Goal: Answer question/provide support: Share knowledge or assist other users

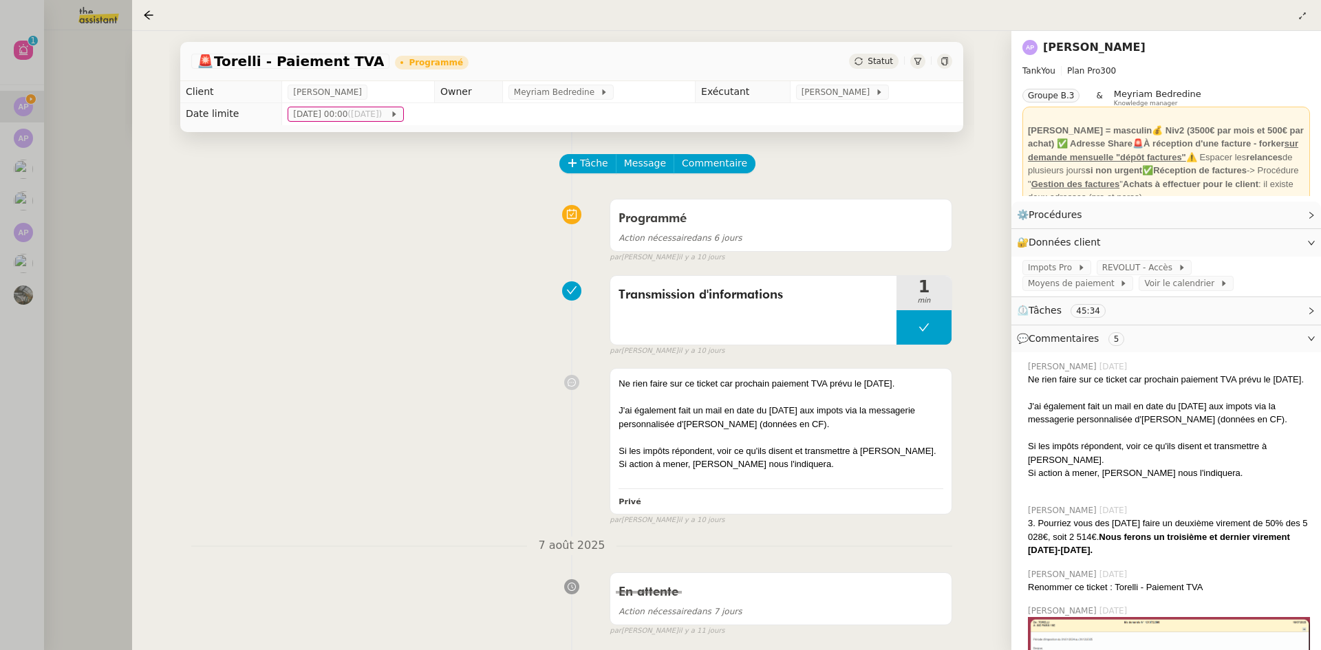
click at [870, 61] on span "Statut" at bounding box center [880, 61] width 25 height 10
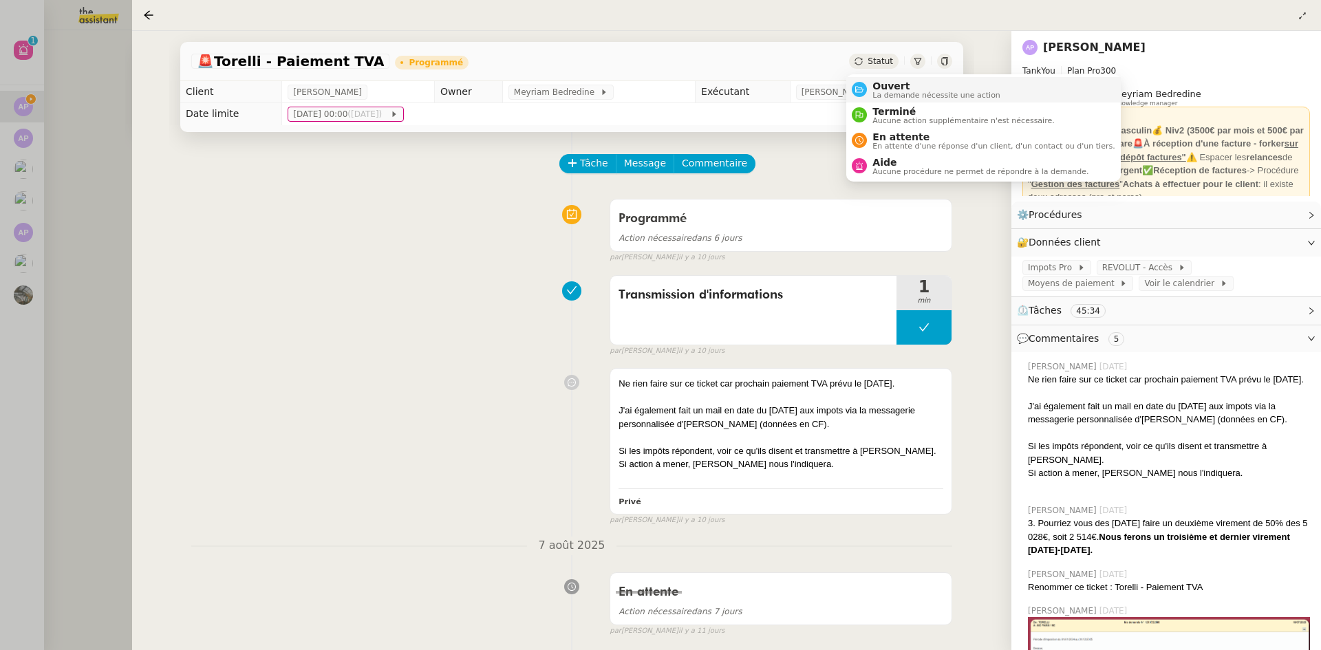
click at [871, 83] on div "Ouvert La demande nécessite une action" at bounding box center [933, 90] width 133 height 19
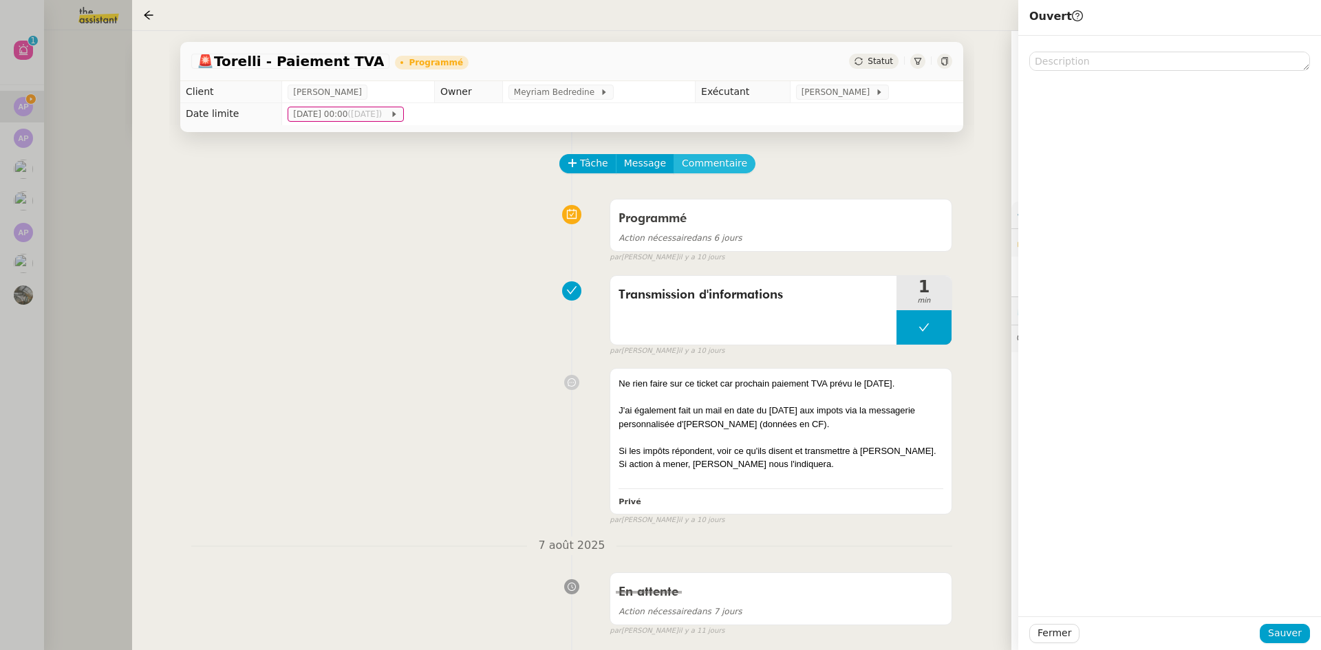
click at [706, 163] on span "Commentaire" at bounding box center [714, 164] width 65 height 16
click at [1070, 75] on div at bounding box center [1169, 72] width 281 height 12
click at [1230, 70] on div "@[PERSON_NAME] : pour info les impôts ont répondu le" at bounding box center [1169, 72] width 281 height 12
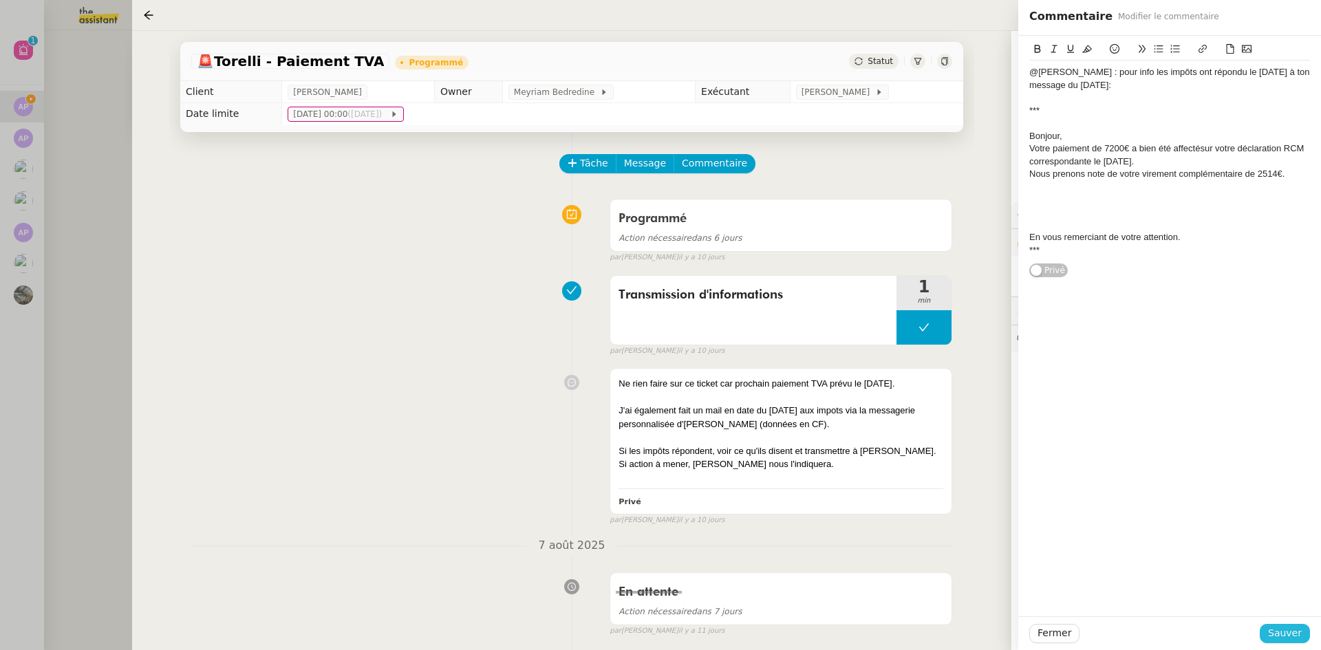
click at [1291, 632] on span "Sauver" at bounding box center [1285, 633] width 34 height 16
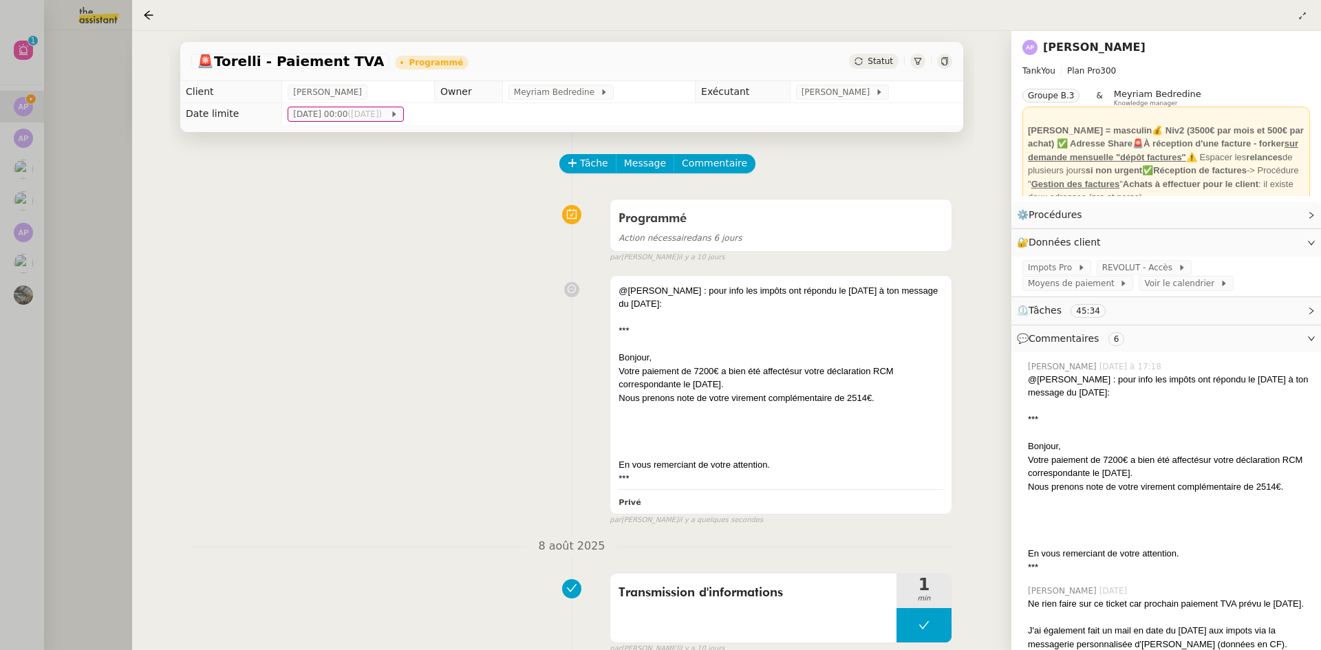
click at [148, 21] on div at bounding box center [151, 15] width 17 height 17
click at [148, 17] on icon at bounding box center [148, 15] width 11 height 11
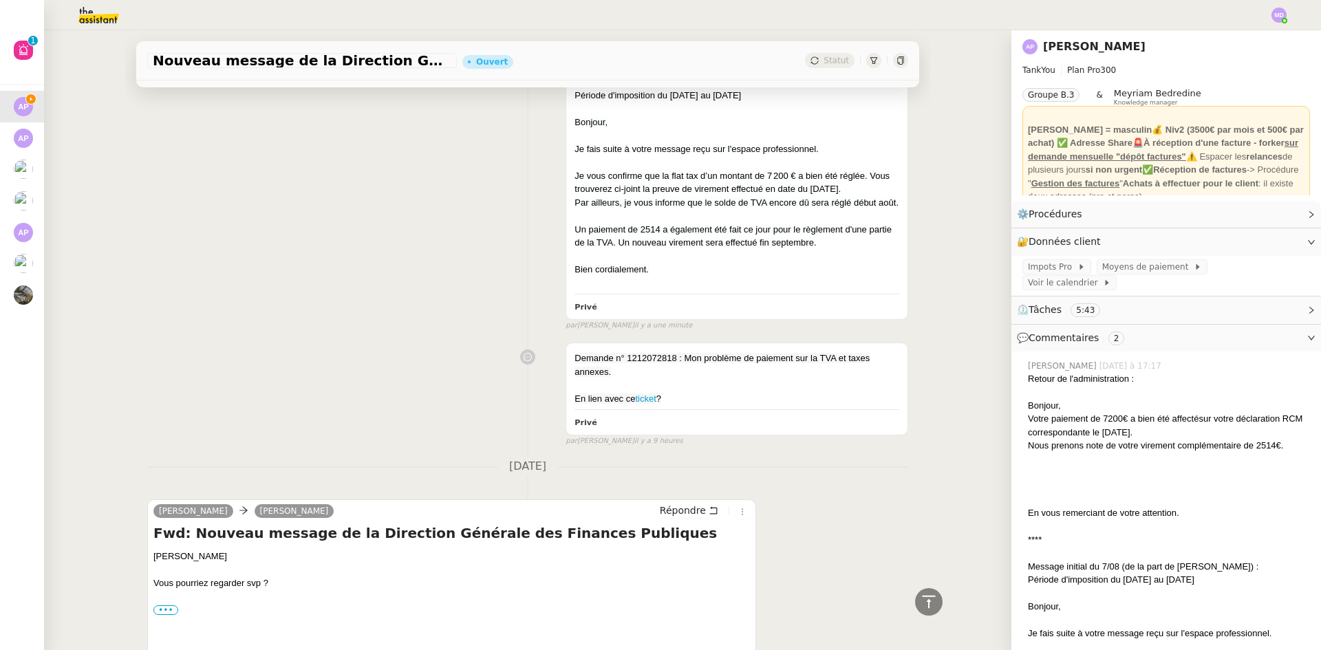
scroll to position [688, 0]
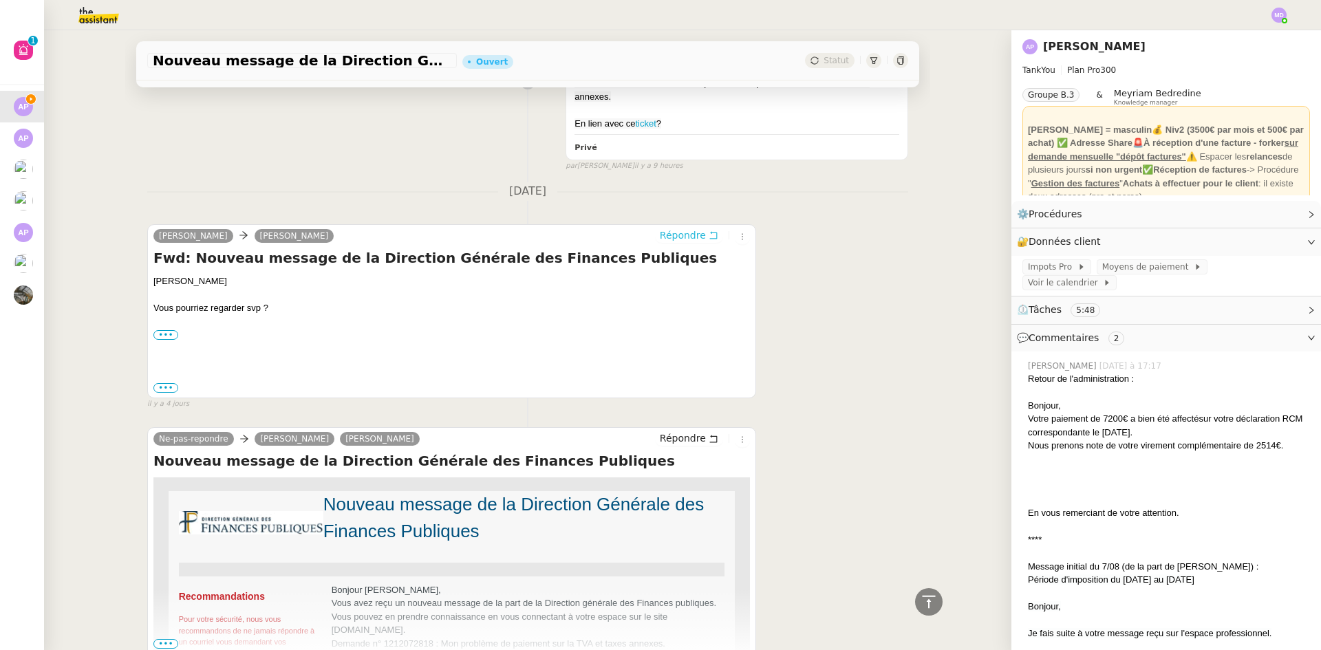
click at [693, 242] on span "Répondre" at bounding box center [683, 235] width 46 height 14
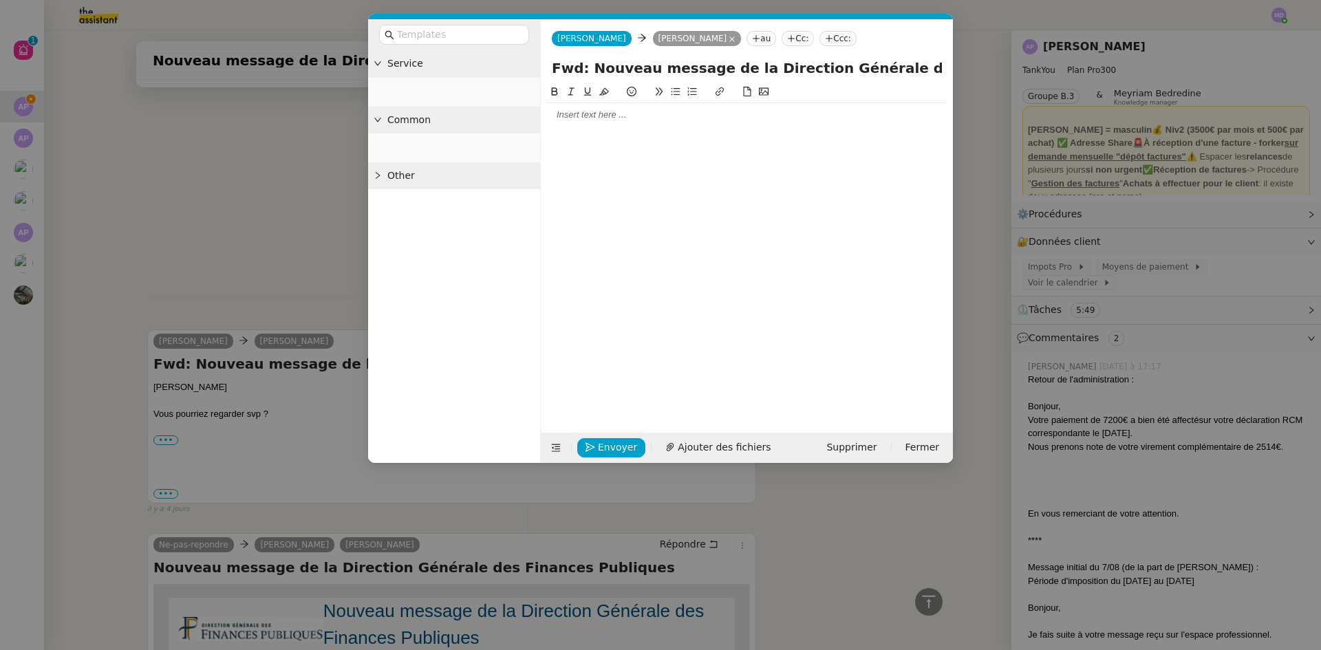
scroll to position [793, 0]
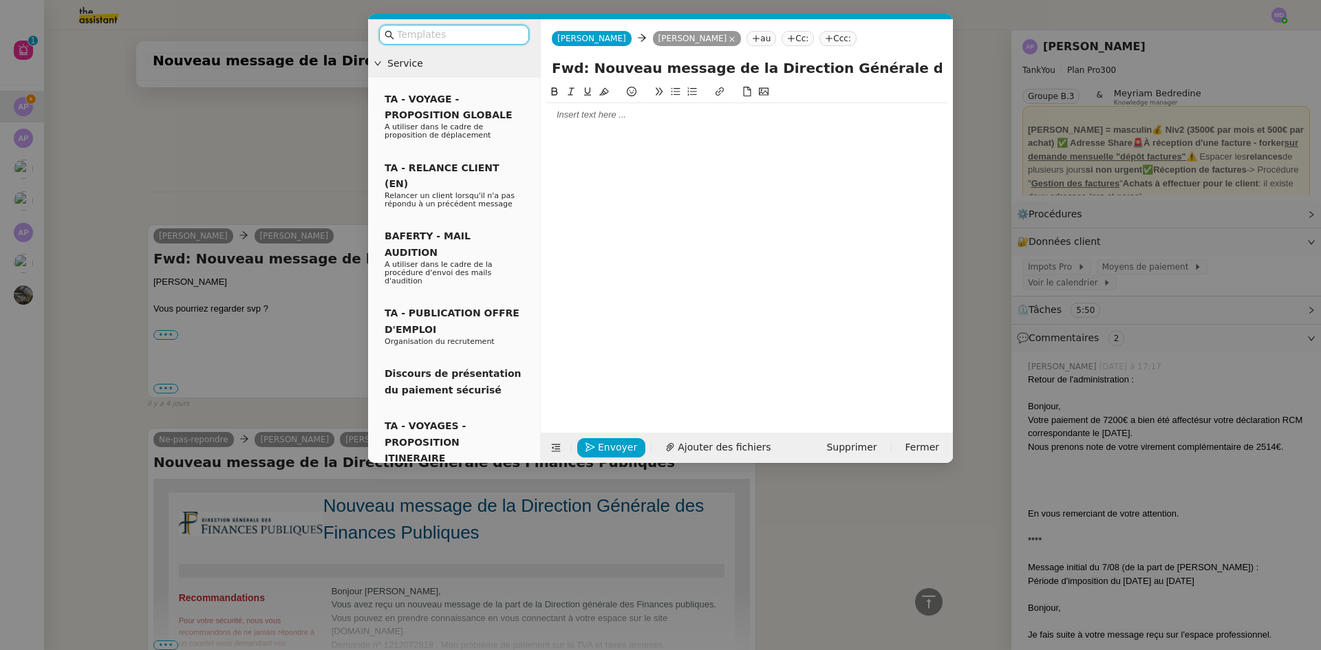
click at [571, 118] on div at bounding box center [746, 115] width 401 height 12
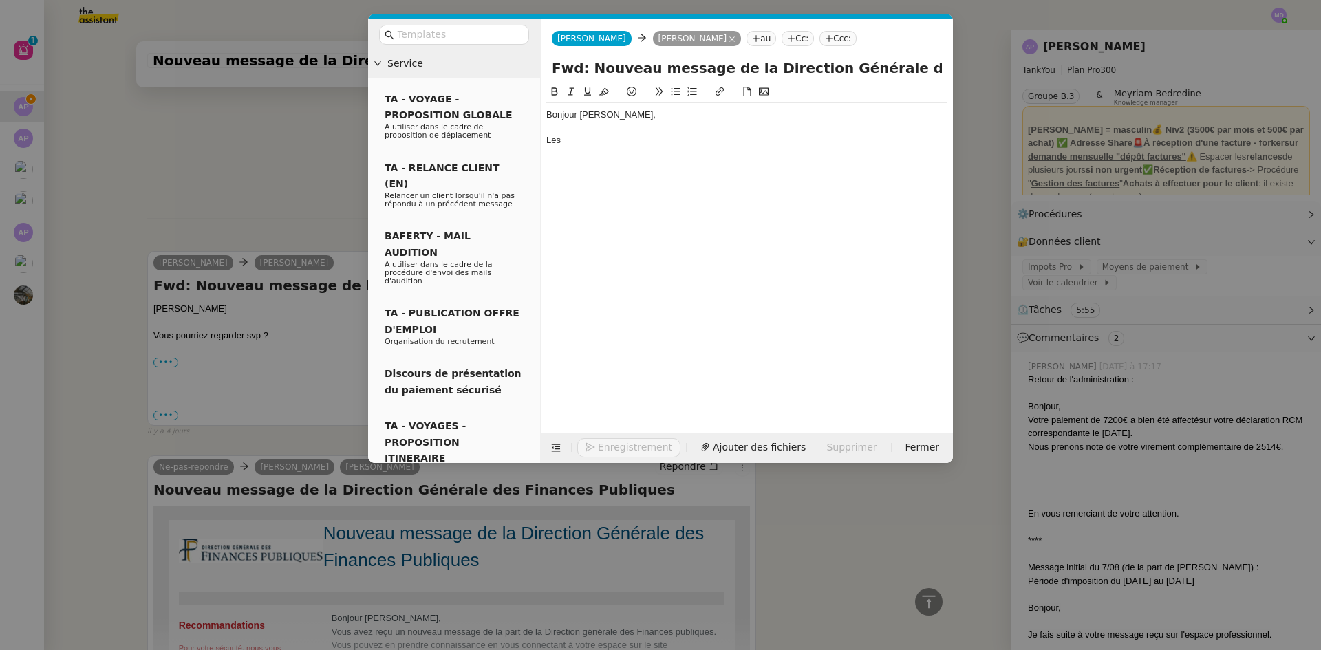
scroll to position [833, 0]
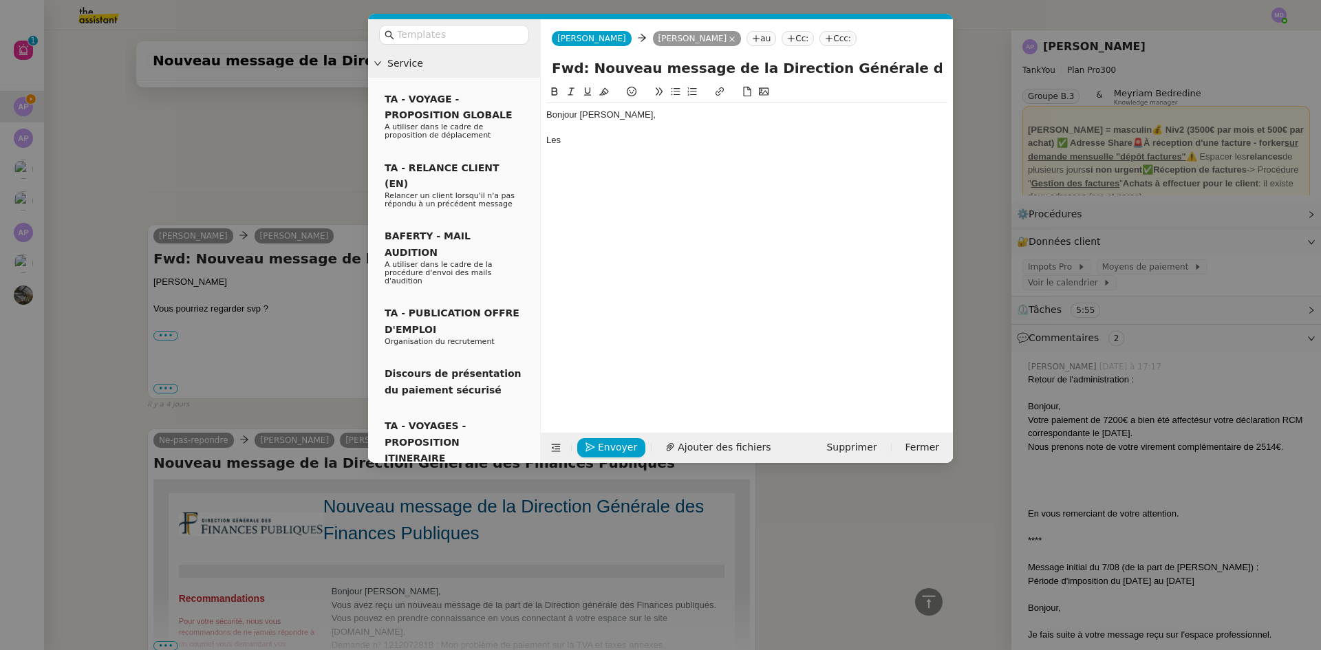
click at [1073, 374] on nz-modal-container "Service TA - VOYAGE - PROPOSITION GLOBALE A utiliser dans le cadre de propositi…" at bounding box center [660, 325] width 1321 height 650
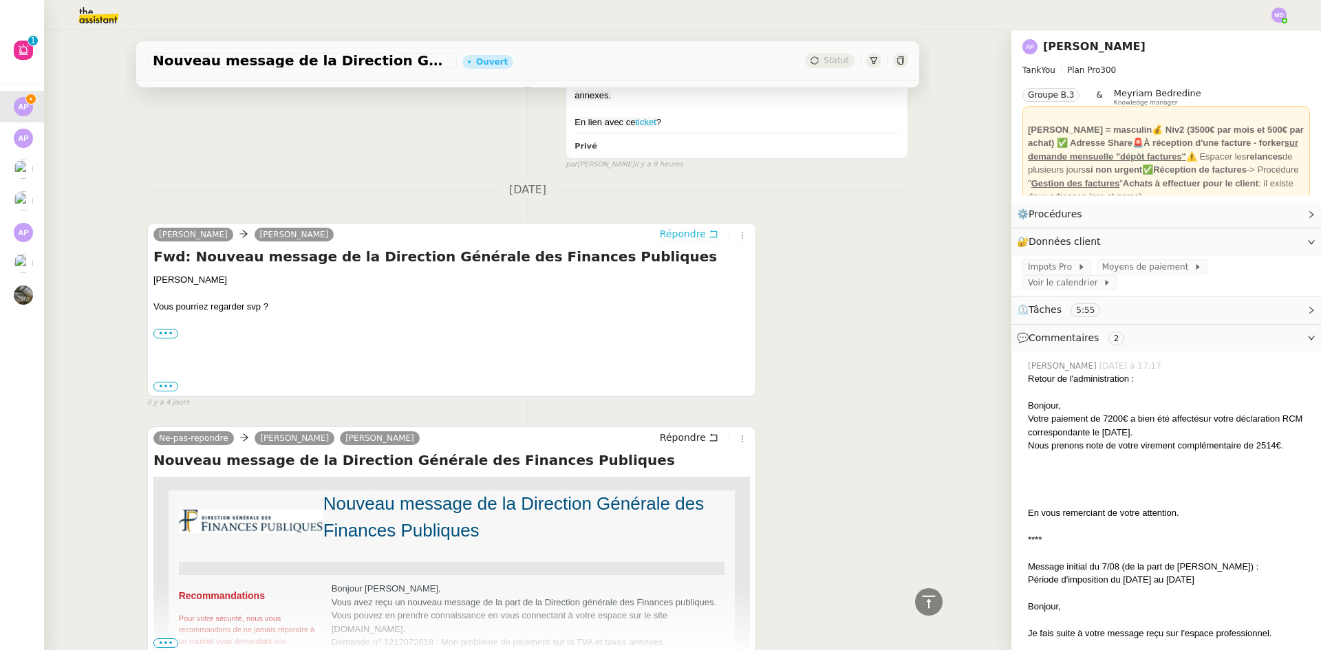
scroll to position [832, 0]
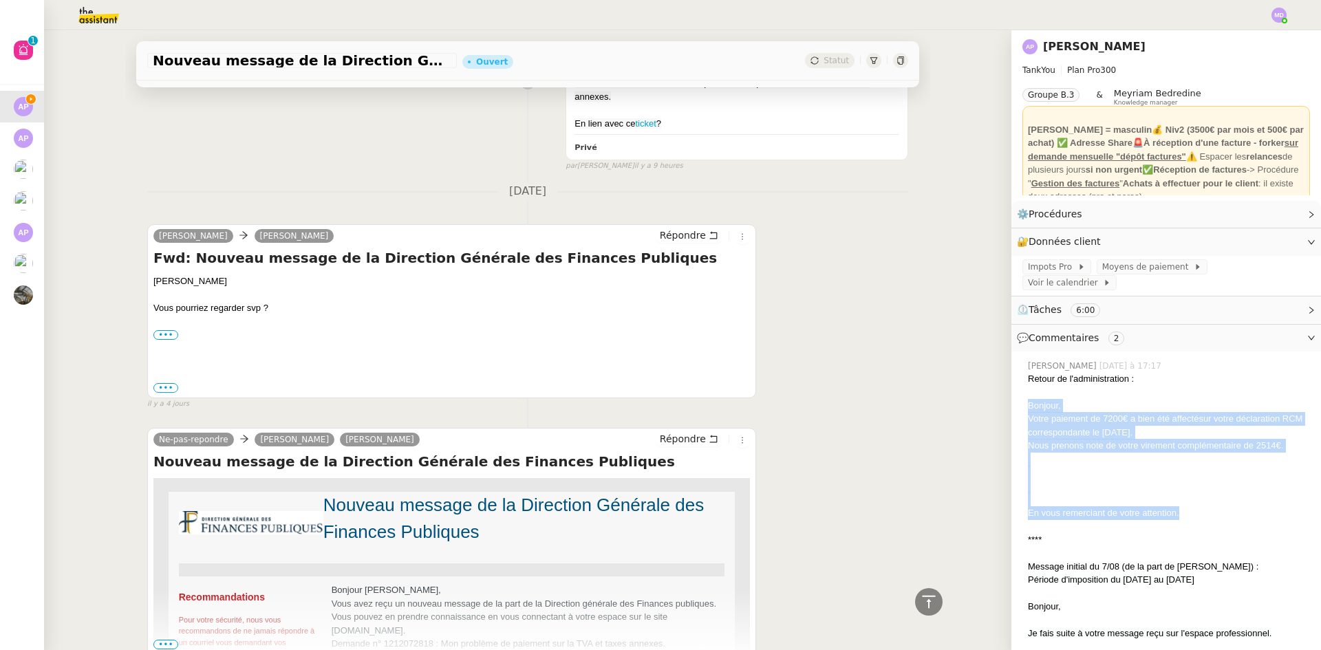
drag, startPoint x: 1172, startPoint y: 496, endPoint x: 1017, endPoint y: 392, distance: 187.0
click at [1022, 392] on div "[PERSON_NAME] [DATE] à 17:17 Retour de l'administration : Bonjour, Votre paieme…" at bounding box center [1166, 587] width 288 height 467
copy div "Bonjour, Votre paiement de 7200€ a bien été affectésur votre déclaration RCM co…"
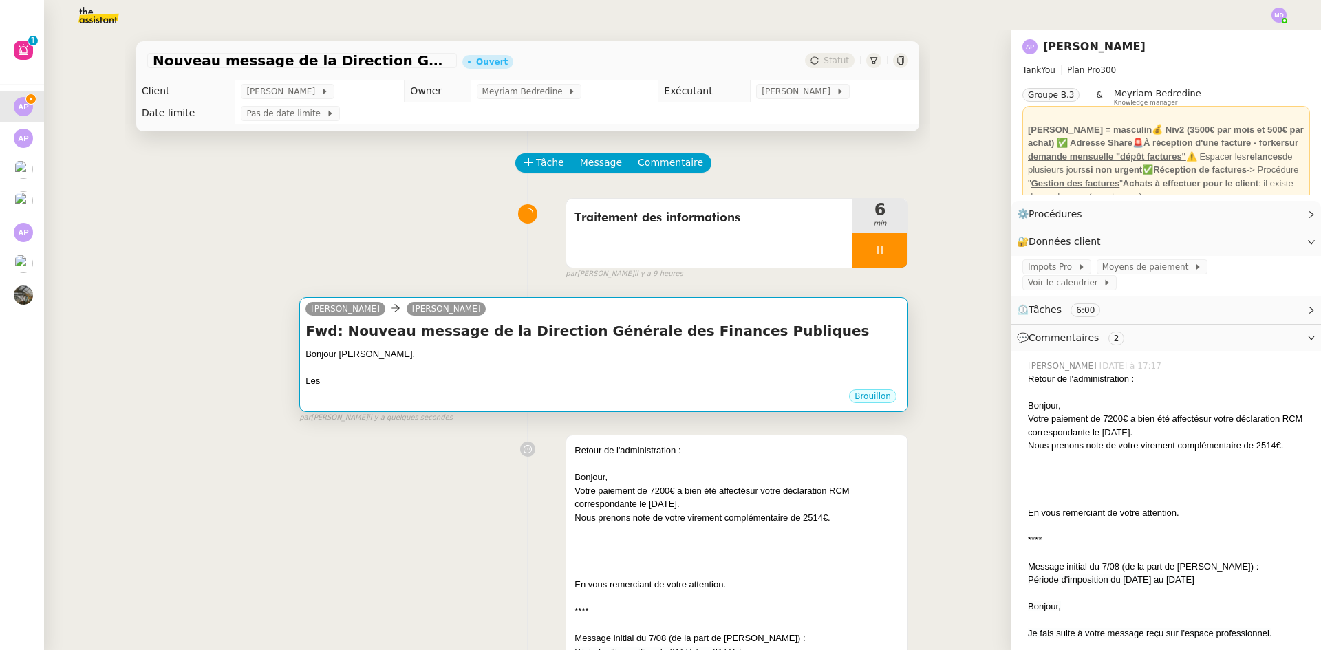
click at [546, 334] on h4 "Fwd: Nouveau message de la Direction Générale des Finances Publiques" at bounding box center [603, 330] width 597 height 19
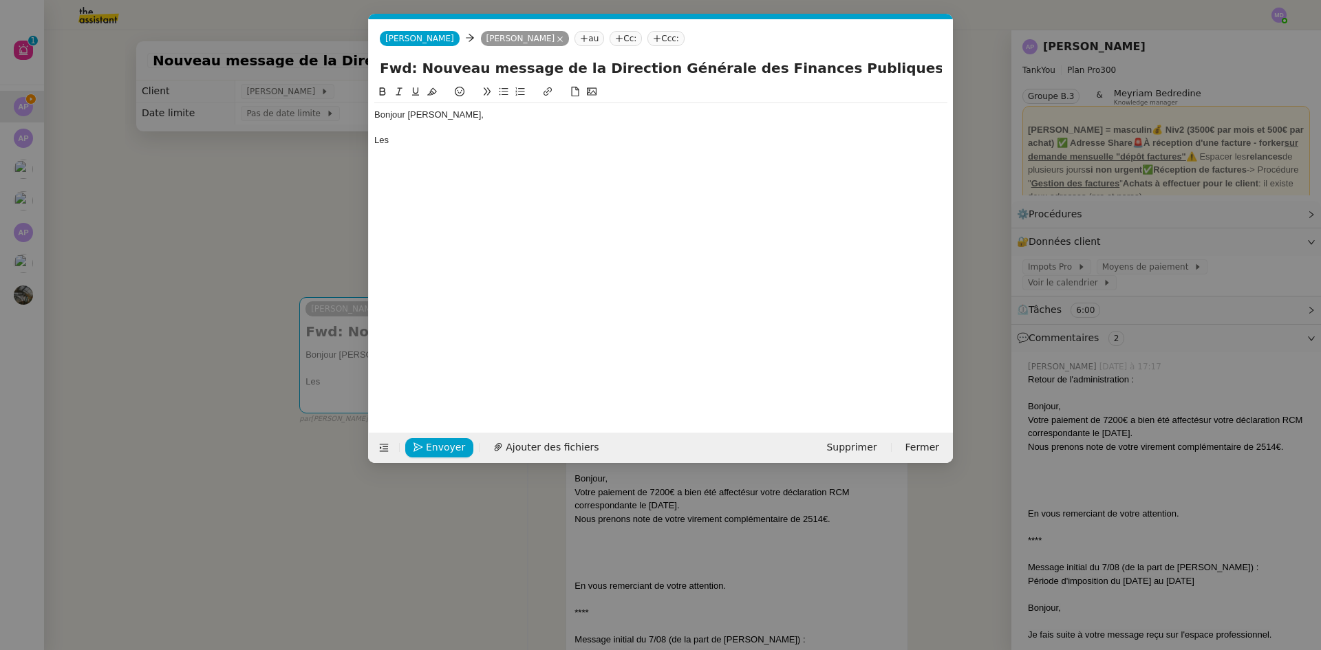
scroll to position [0, 29]
click at [513, 145] on div "Les" at bounding box center [660, 140] width 573 height 12
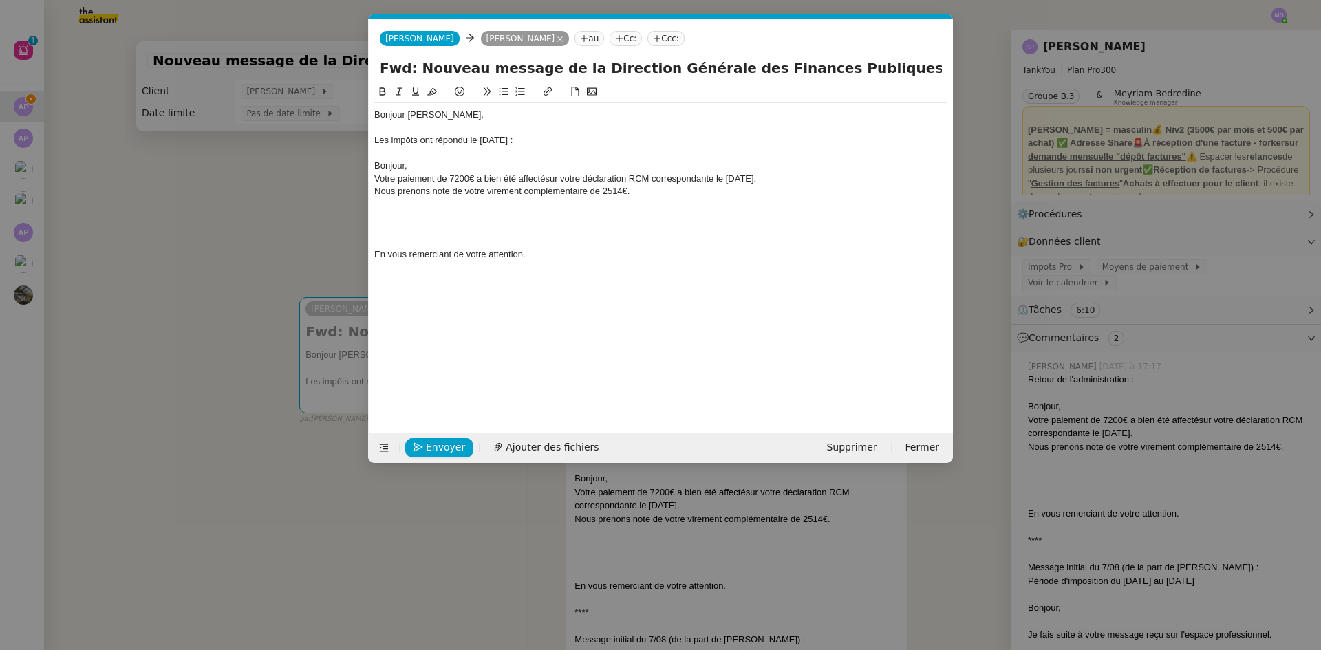
scroll to position [0, 0]
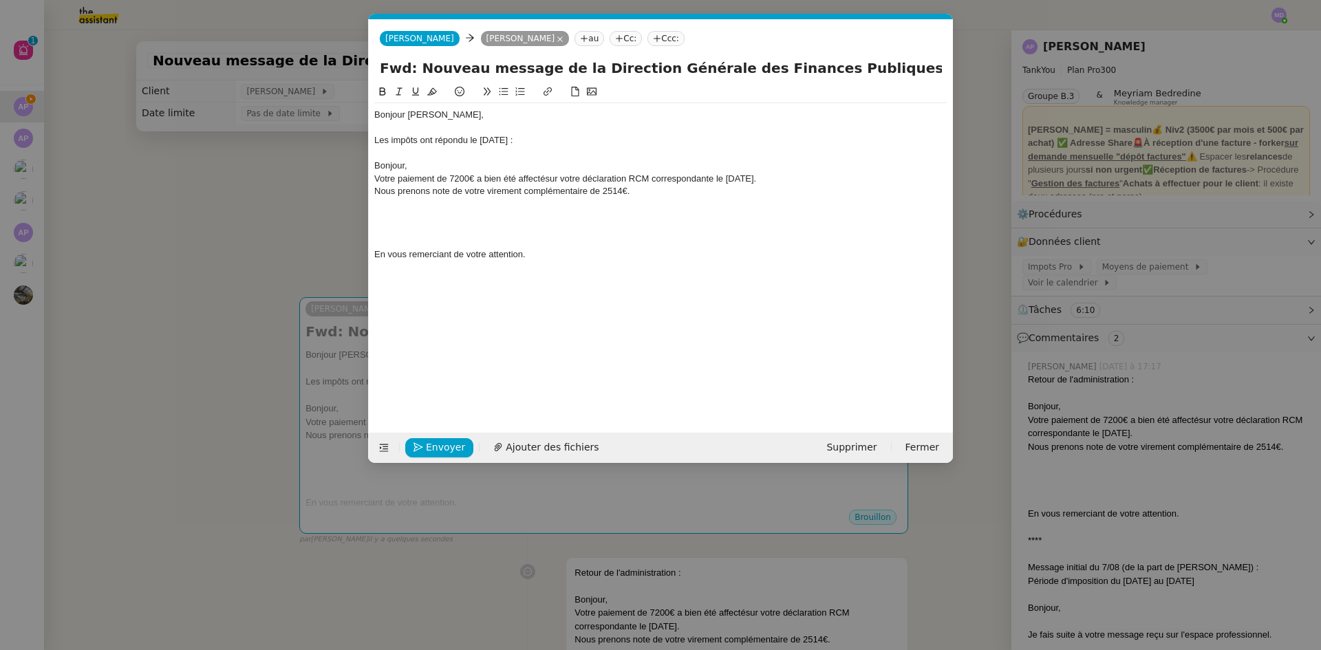
click at [513, 145] on div "Les impôts ont répondu le [DATE] :" at bounding box center [660, 140] width 573 height 12
click at [504, 147] on div at bounding box center [660, 153] width 573 height 12
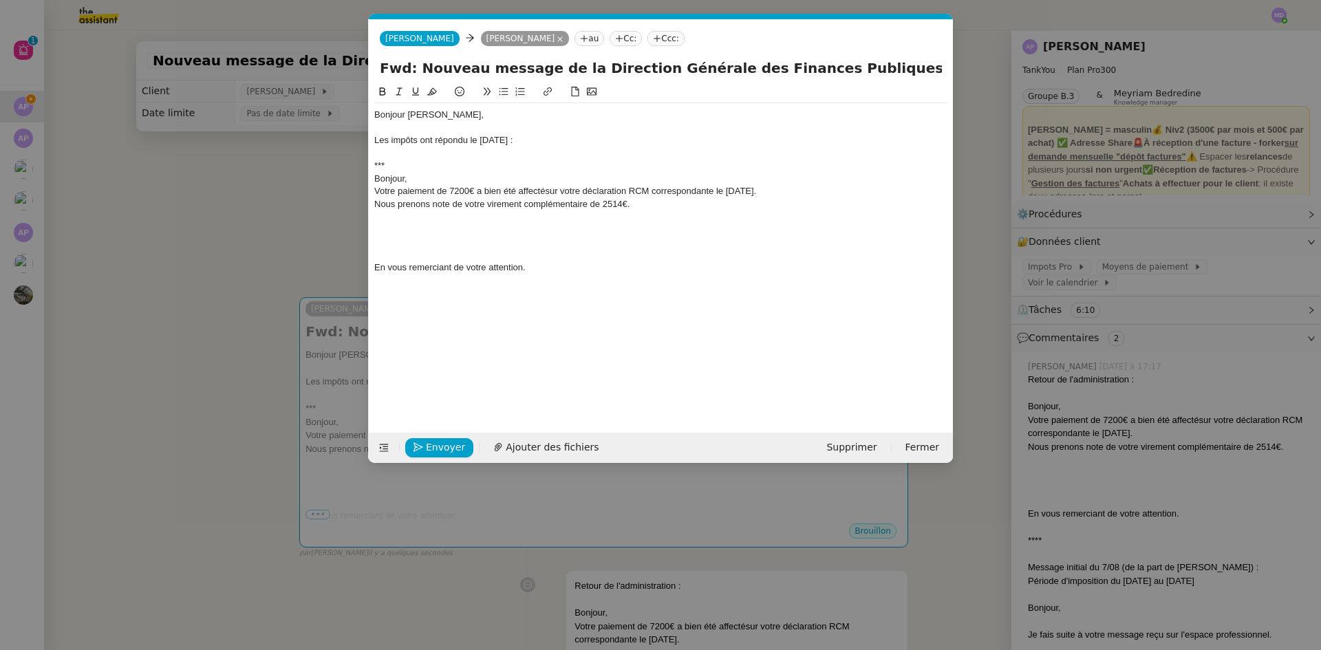
click at [467, 215] on div at bounding box center [660, 217] width 573 height 12
click at [535, 229] on div "En vous remerciant de votre attention." at bounding box center [660, 229] width 573 height 12
click at [544, 189] on div "Votre paiement de 7200€ a bien été affectésur votre déclaration RCM corresponda…" at bounding box center [660, 191] width 573 height 12
click at [426, 275] on div "Il ne" at bounding box center [660, 280] width 573 height 12
drag, startPoint x: 410, startPoint y: 278, endPoint x: 358, endPoint y: 278, distance: 52.3
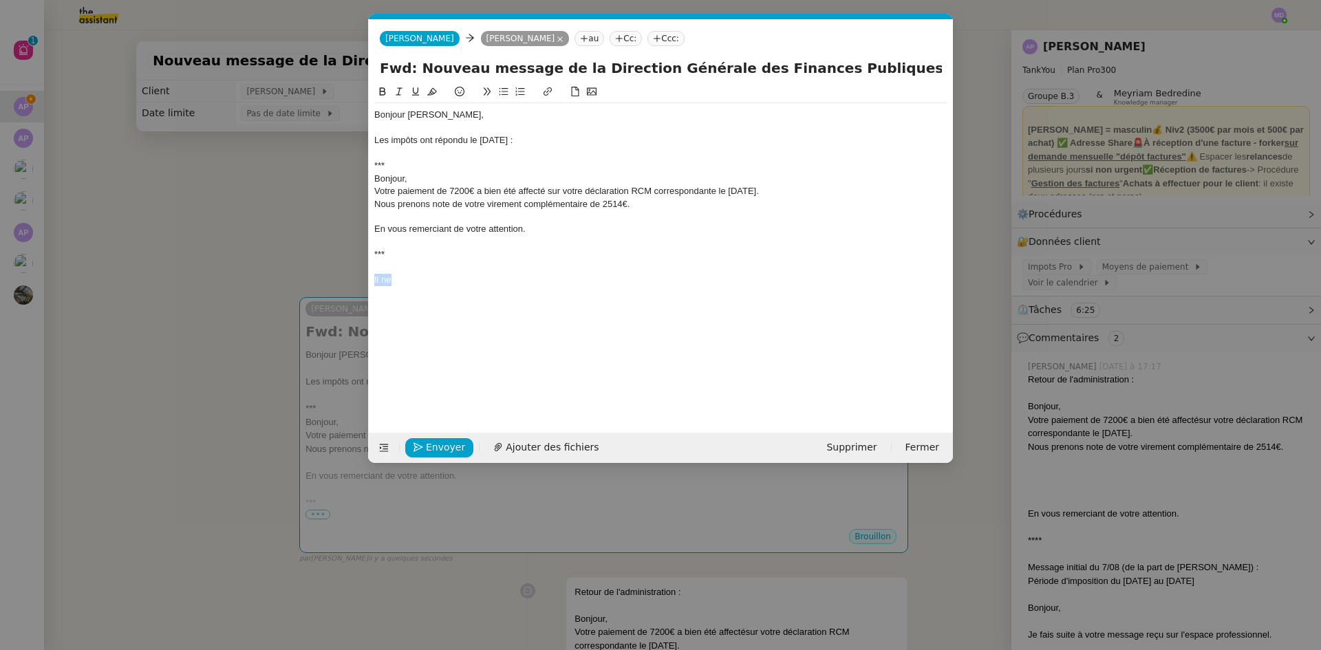
click at [358, 278] on nz-modal-container "Service TA - VOYAGE - PROPOSITION GLOBALE A utiliser dans le cadre de propositi…" at bounding box center [660, 325] width 1321 height 650
click at [416, 447] on icon "button" at bounding box center [419, 448] width 10 height 10
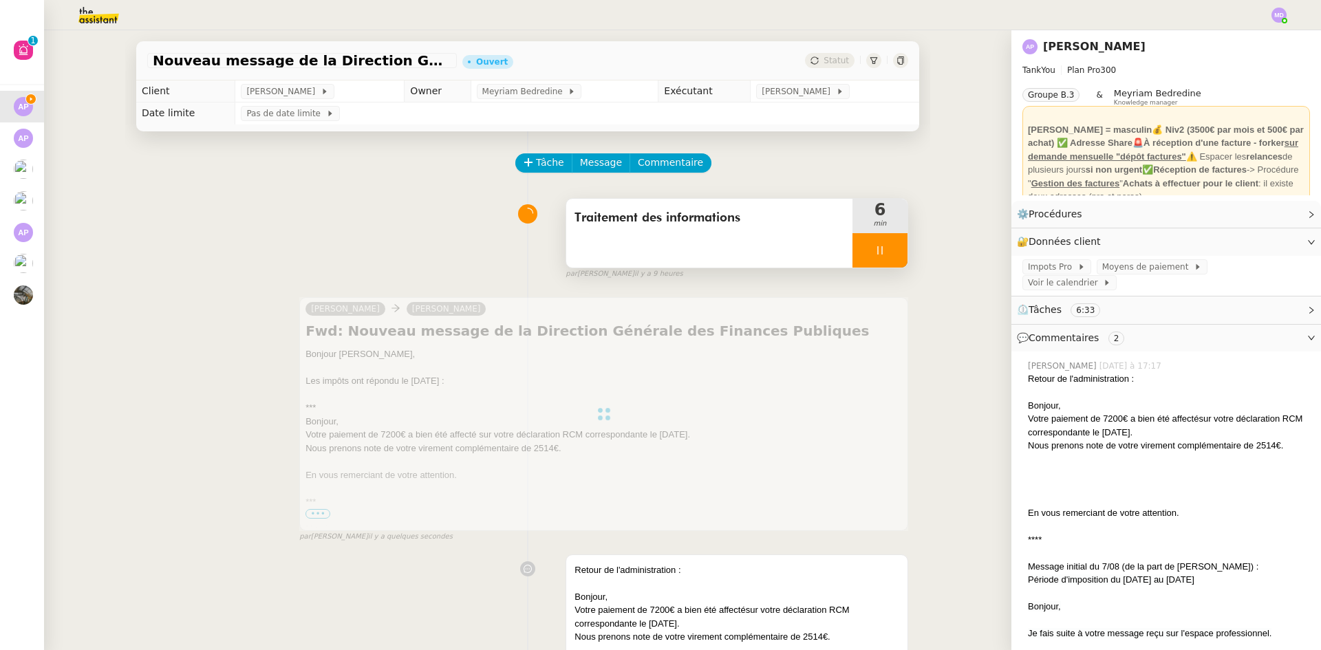
click at [885, 259] on div at bounding box center [880, 250] width 55 height 34
click at [885, 259] on button at bounding box center [894, 250] width 28 height 34
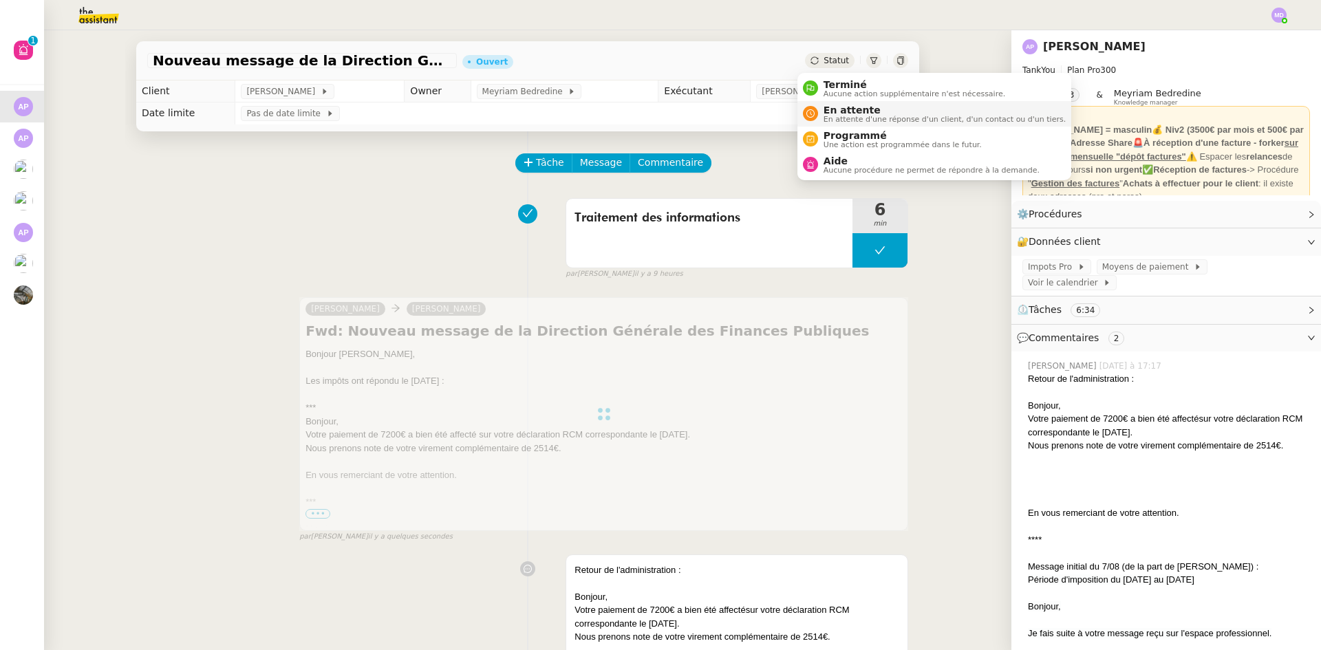
click at [844, 116] on span "En attente d'une réponse d'un client, d'un contact ou d'un tiers." at bounding box center [945, 120] width 242 height 8
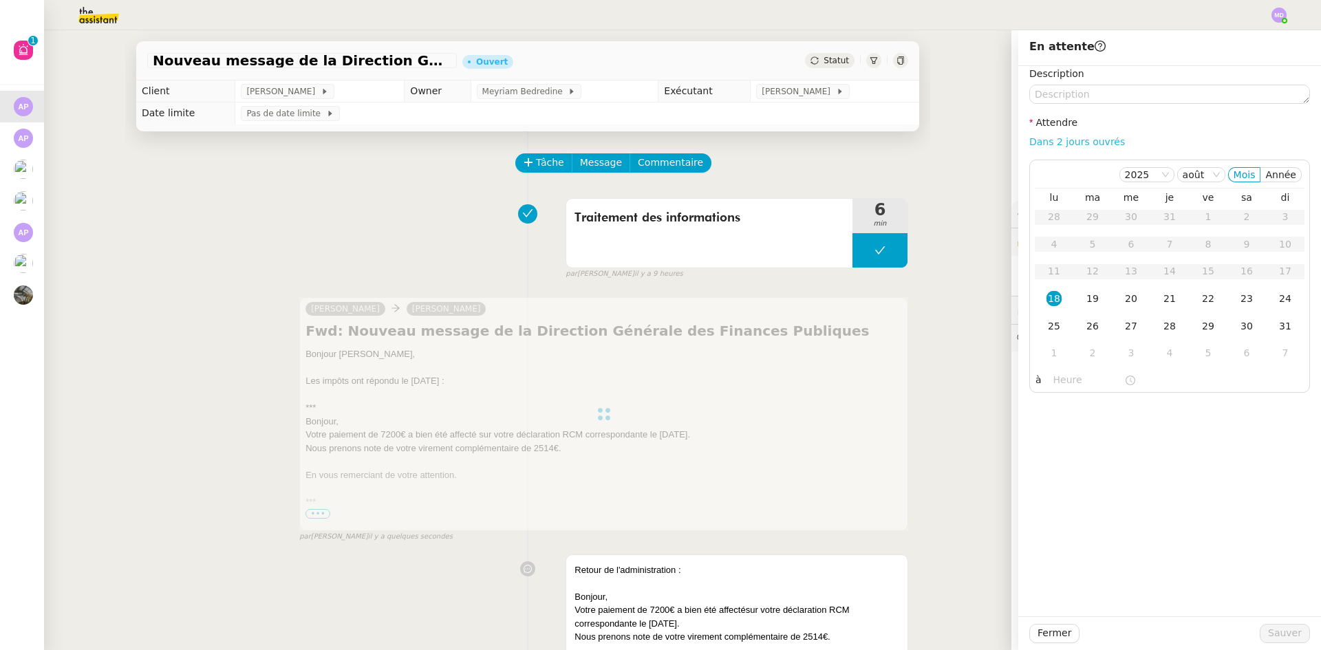
click at [1086, 143] on link "Dans 2 jours ouvrés" at bounding box center [1077, 141] width 96 height 11
type input "07:00"
click at [1162, 304] on div "21" at bounding box center [1169, 298] width 15 height 15
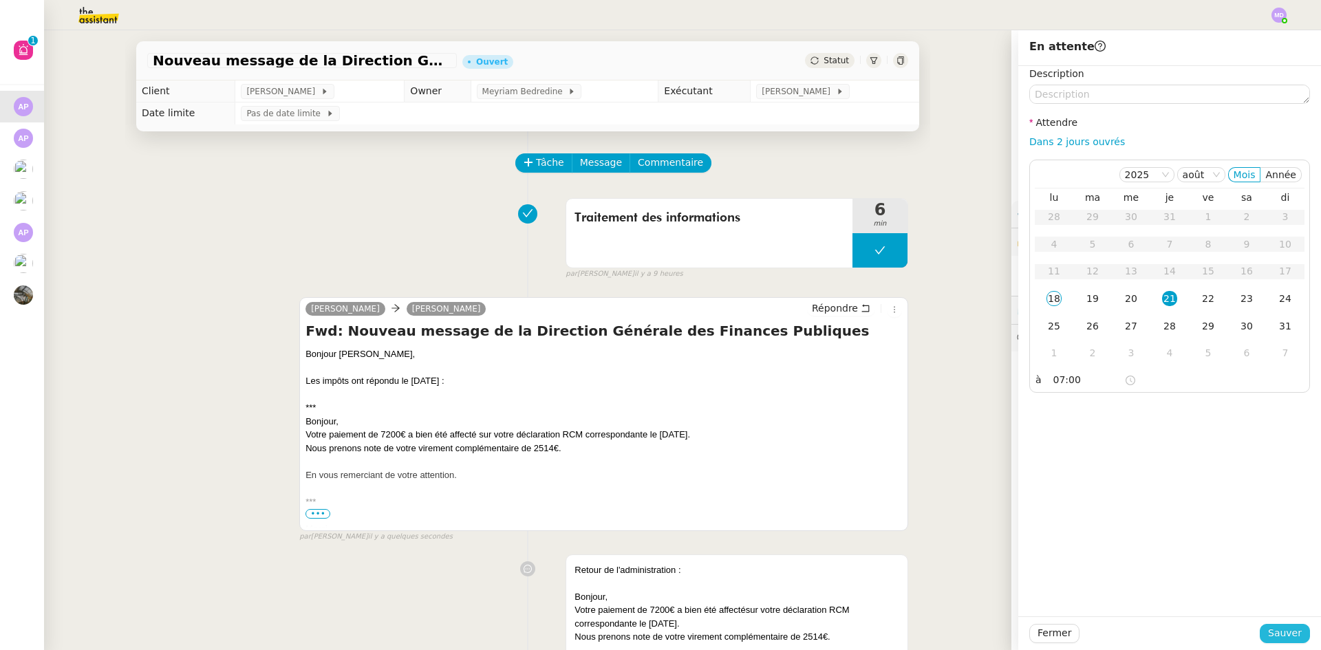
drag, startPoint x: 1283, startPoint y: 643, endPoint x: 1263, endPoint y: 625, distance: 26.3
click at [1280, 639] on button "Sauver" at bounding box center [1285, 633] width 50 height 19
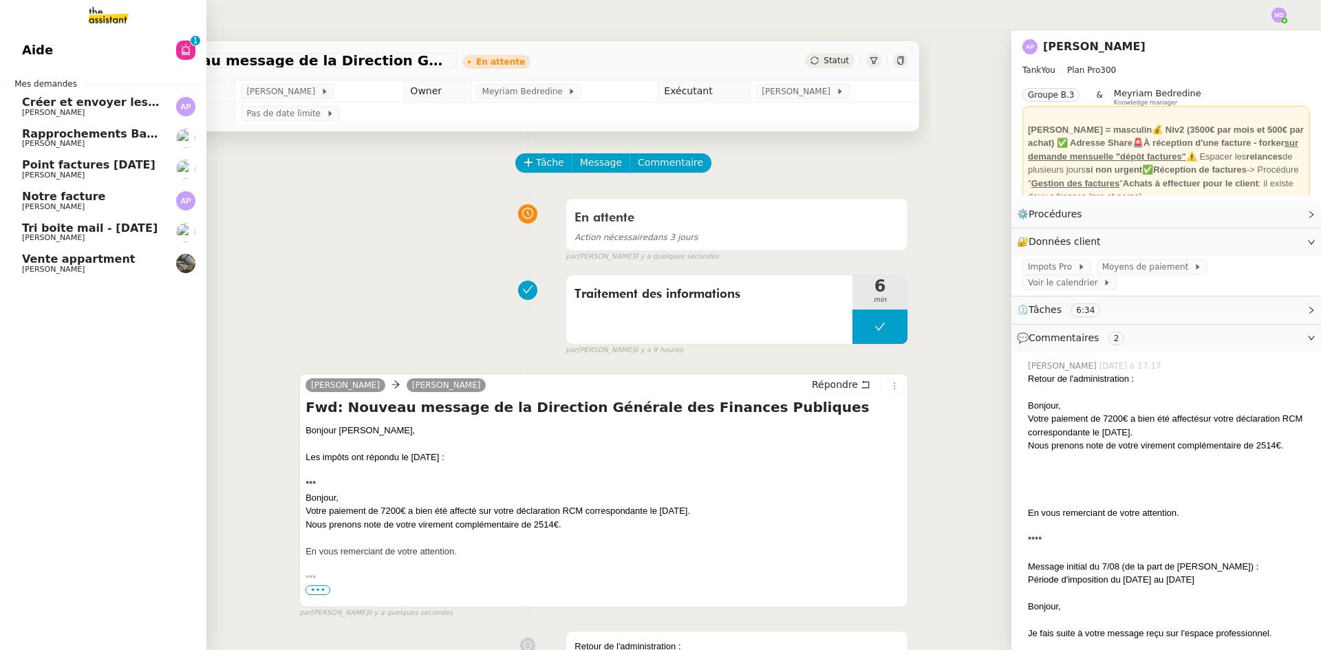
click at [63, 142] on span "[PERSON_NAME]" at bounding box center [53, 143] width 63 height 9
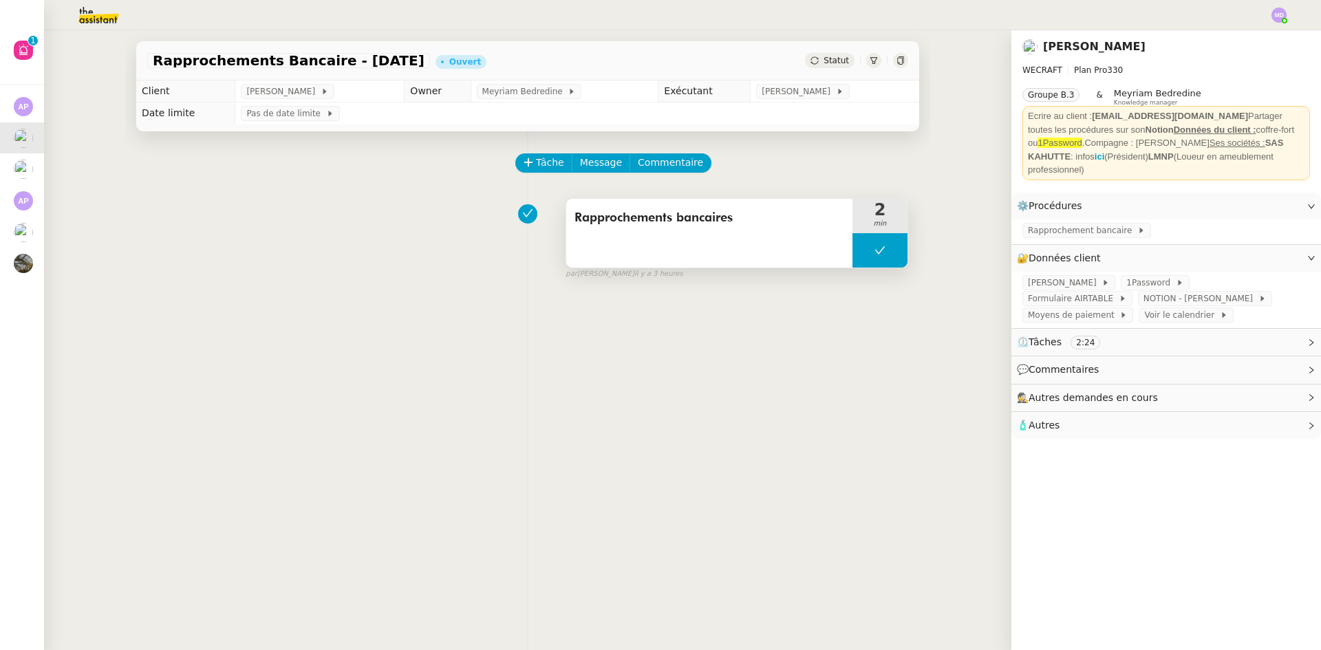
click at [875, 253] on icon at bounding box center [880, 250] width 11 height 11
click at [864, 253] on icon at bounding box center [866, 250] width 5 height 8
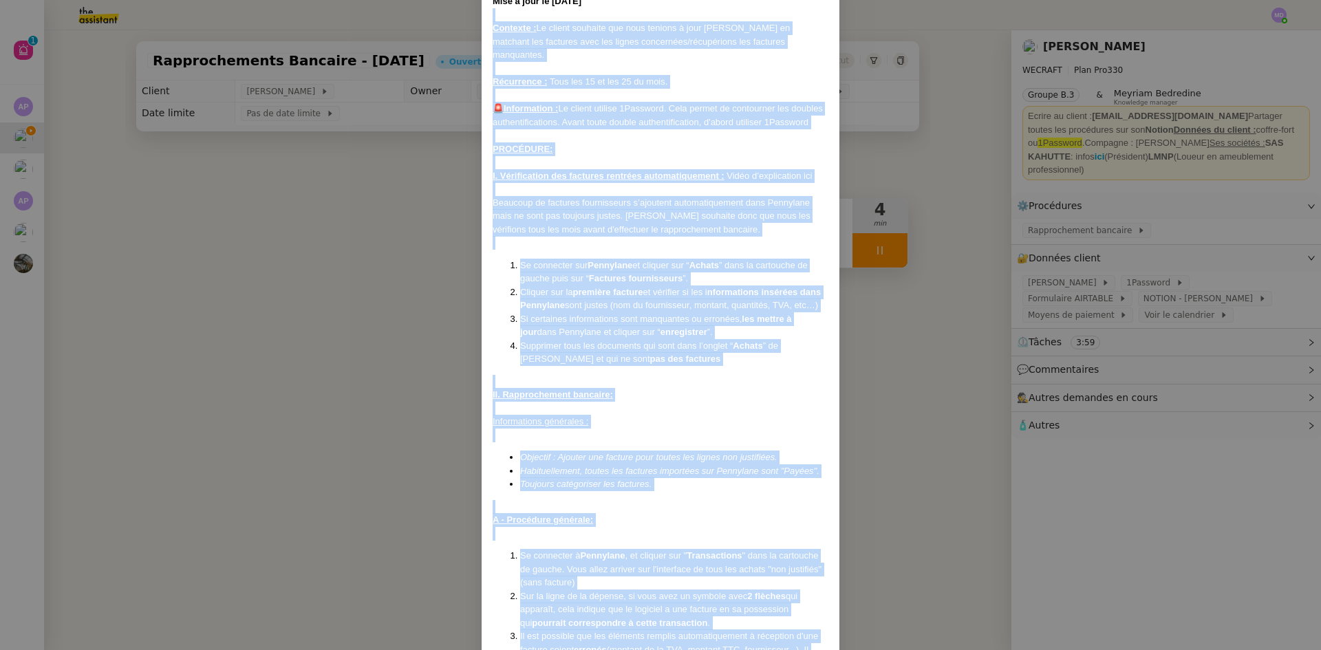
scroll to position [40, 0]
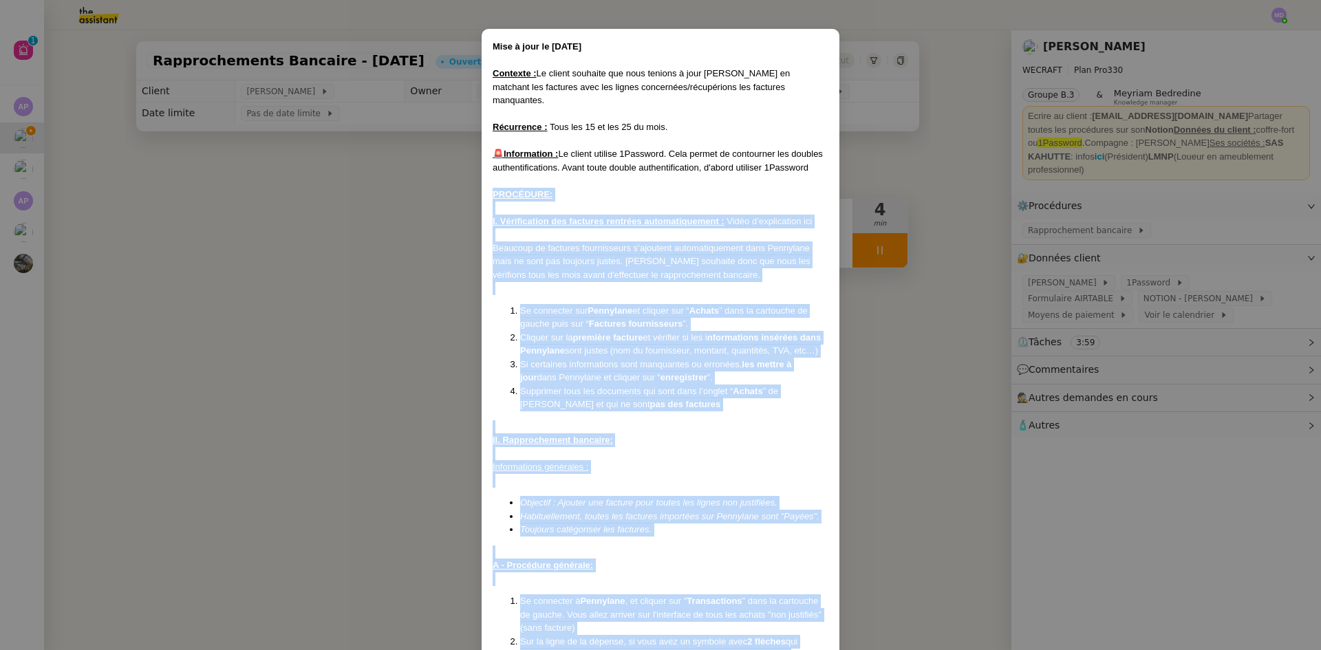
drag, startPoint x: 824, startPoint y: 620, endPoint x: 490, endPoint y: 180, distance: 552.9
copy div "LOREMIPSU: D. Sitametconse adi elitsedd eiusmodt incididuntutlab : Etdol m’aliq…"
click at [589, 332] on strong "première facture" at bounding box center [608, 337] width 70 height 10
click at [599, 305] on strong "Pennylane" at bounding box center [610, 310] width 45 height 10
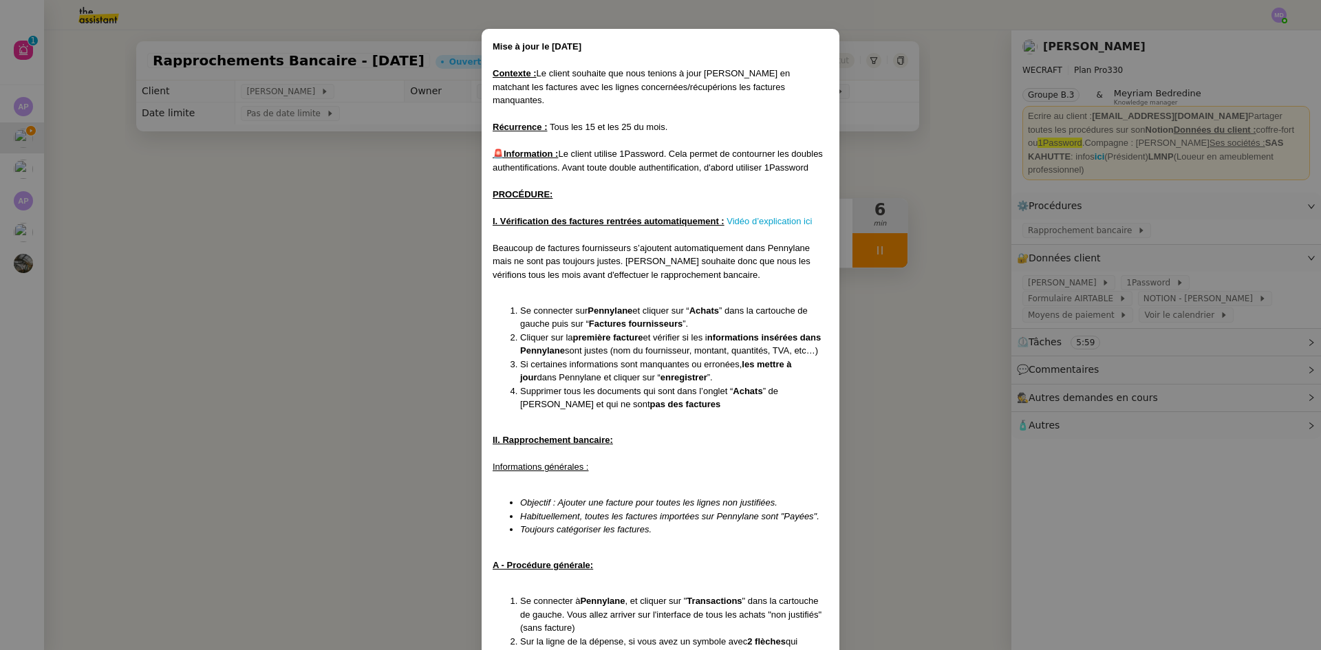
click at [1107, 184] on nz-modal-container "Mise à jour le [DATE] Contexte : Le client souhaite que nous tenions à jour [PE…" at bounding box center [660, 325] width 1321 height 650
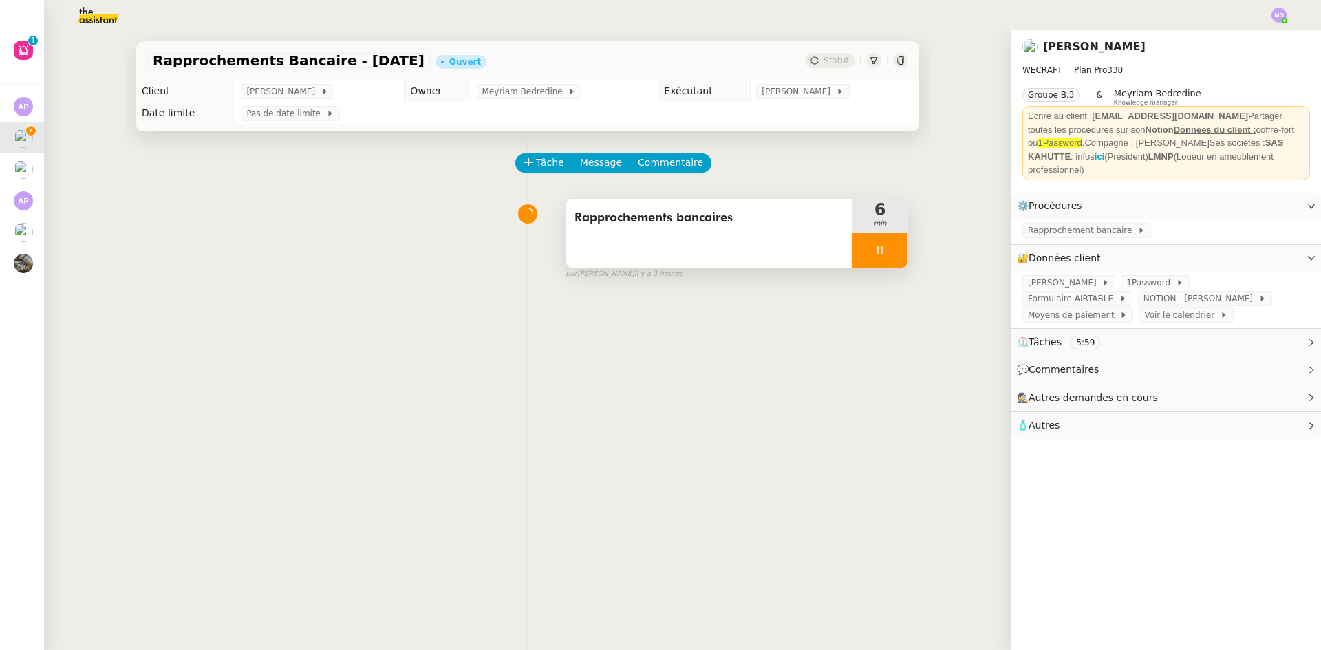
click at [1075, 224] on span "Rapprochement bancaire" at bounding box center [1082, 231] width 109 height 14
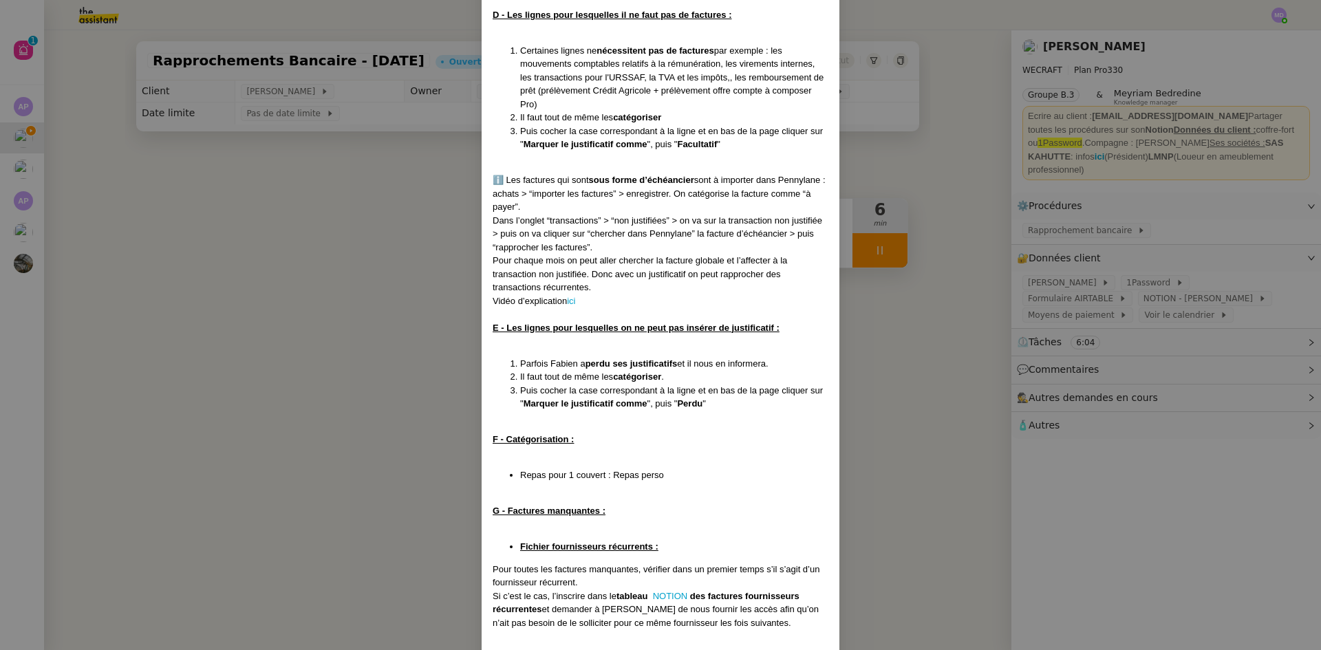
scroll to position [1514, 0]
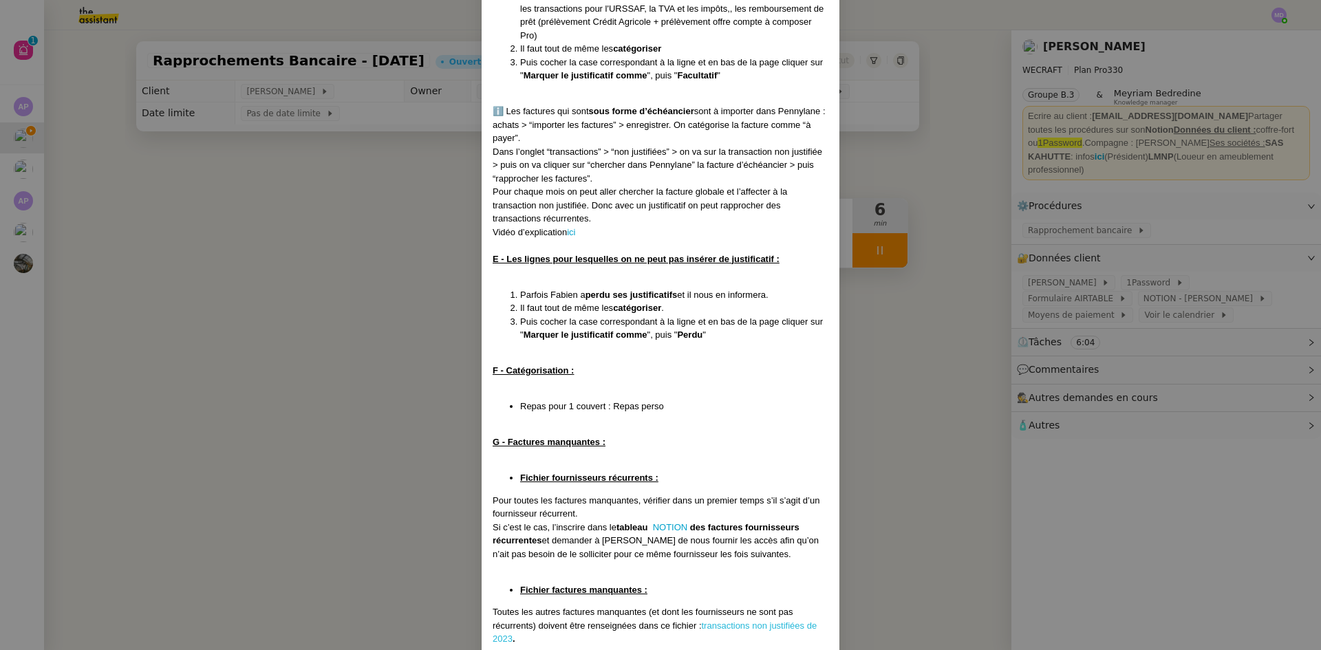
click at [727, 621] on link "transactions non justifiées de 2023" at bounding box center [655, 633] width 324 height 24
